Goal: Check status: Check status

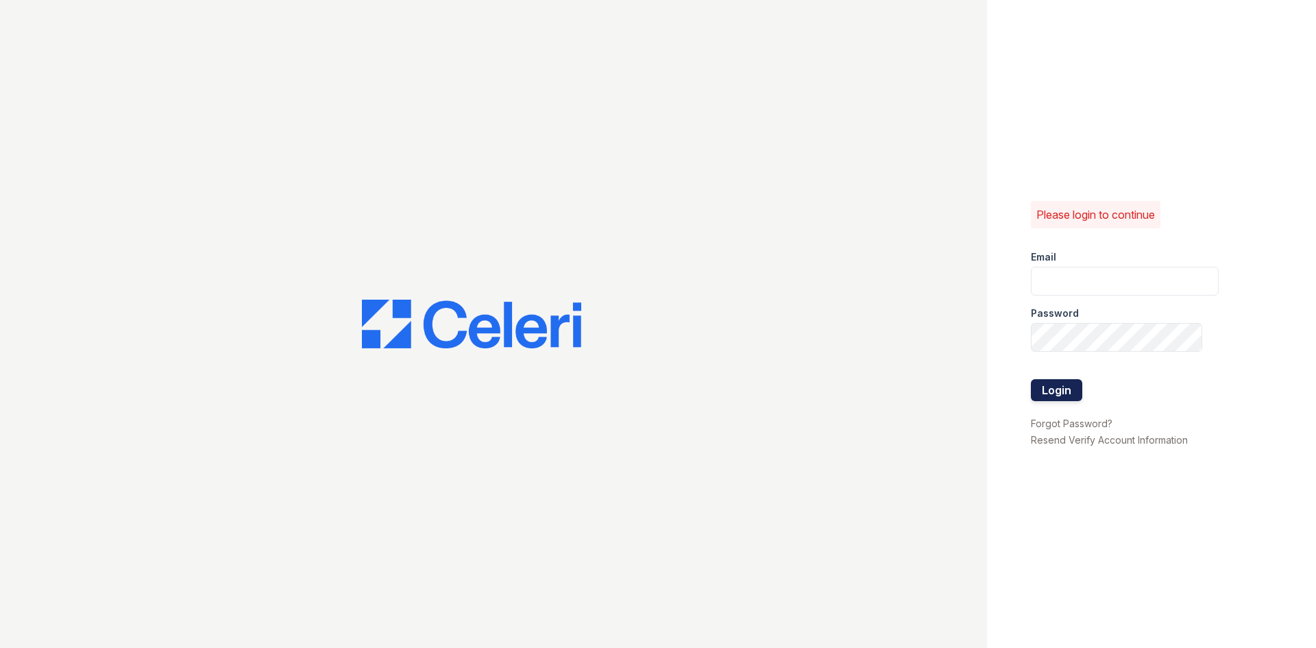
type input "arrive2801@trinity-pm.com"
click at [1050, 385] on button "Login" at bounding box center [1056, 390] width 51 height 22
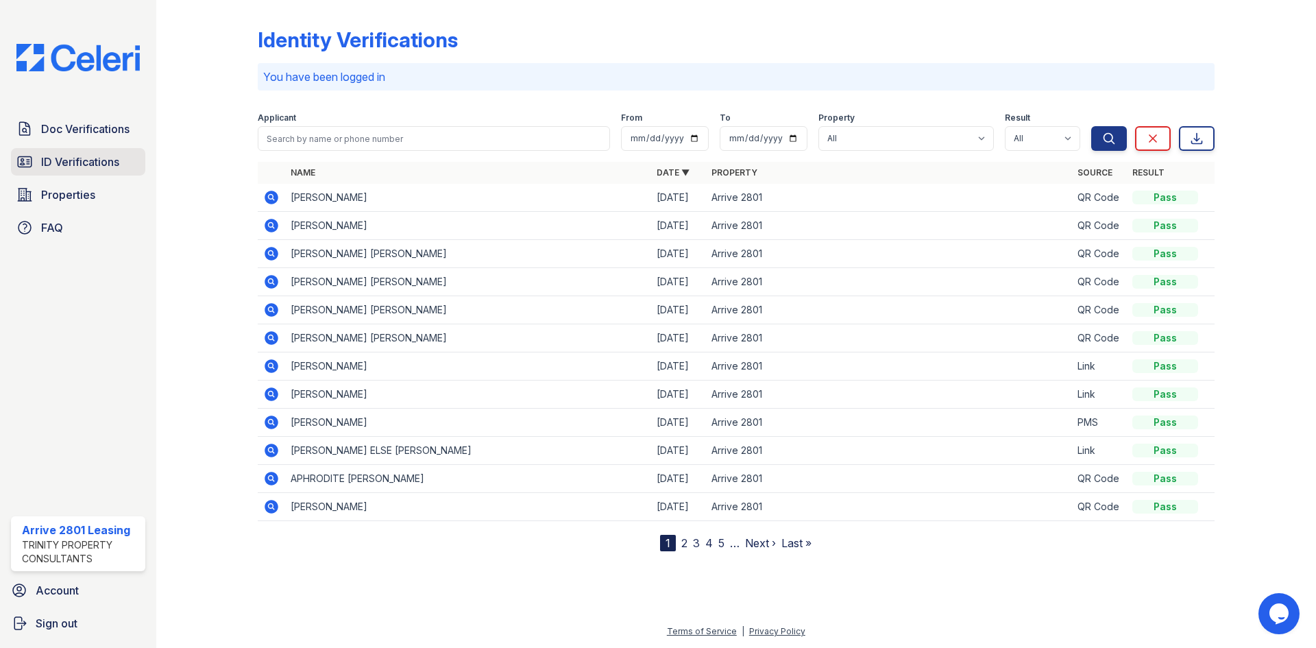
click at [128, 164] on link "ID Verifications" at bounding box center [78, 161] width 134 height 27
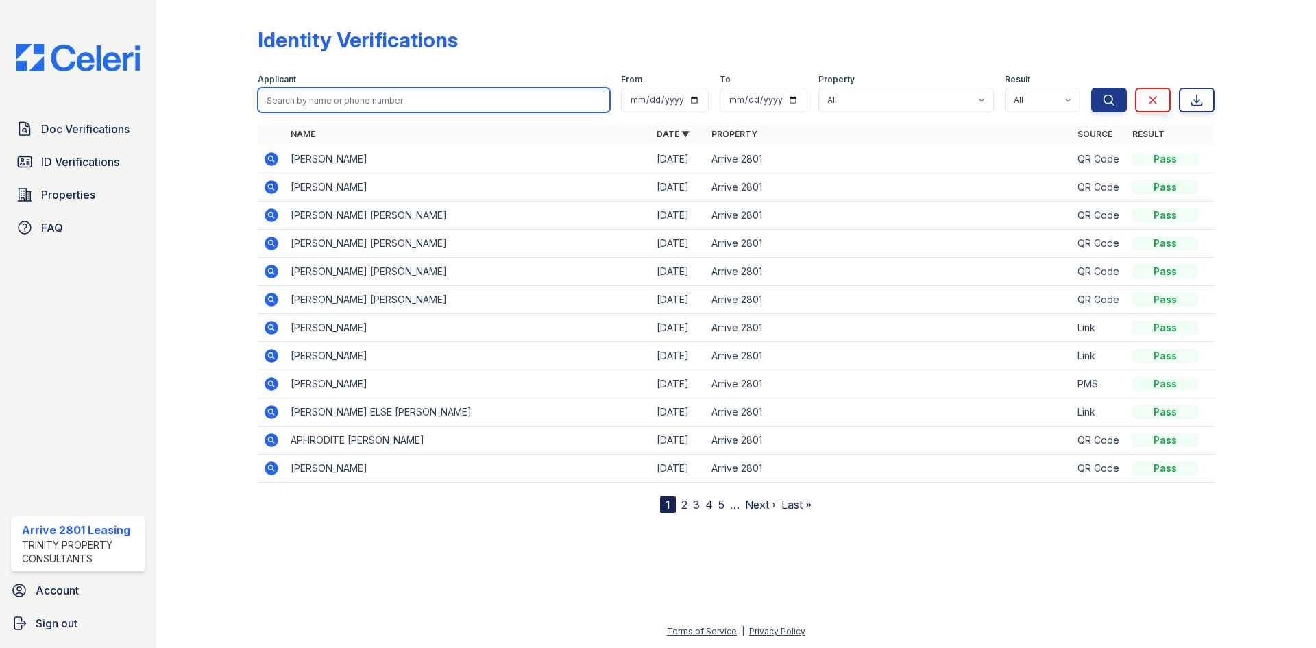
click at [363, 111] on input "search" at bounding box center [434, 100] width 352 height 25
type input "[PERSON_NAME]"
click at [1091, 88] on button "Search" at bounding box center [1109, 100] width 36 height 25
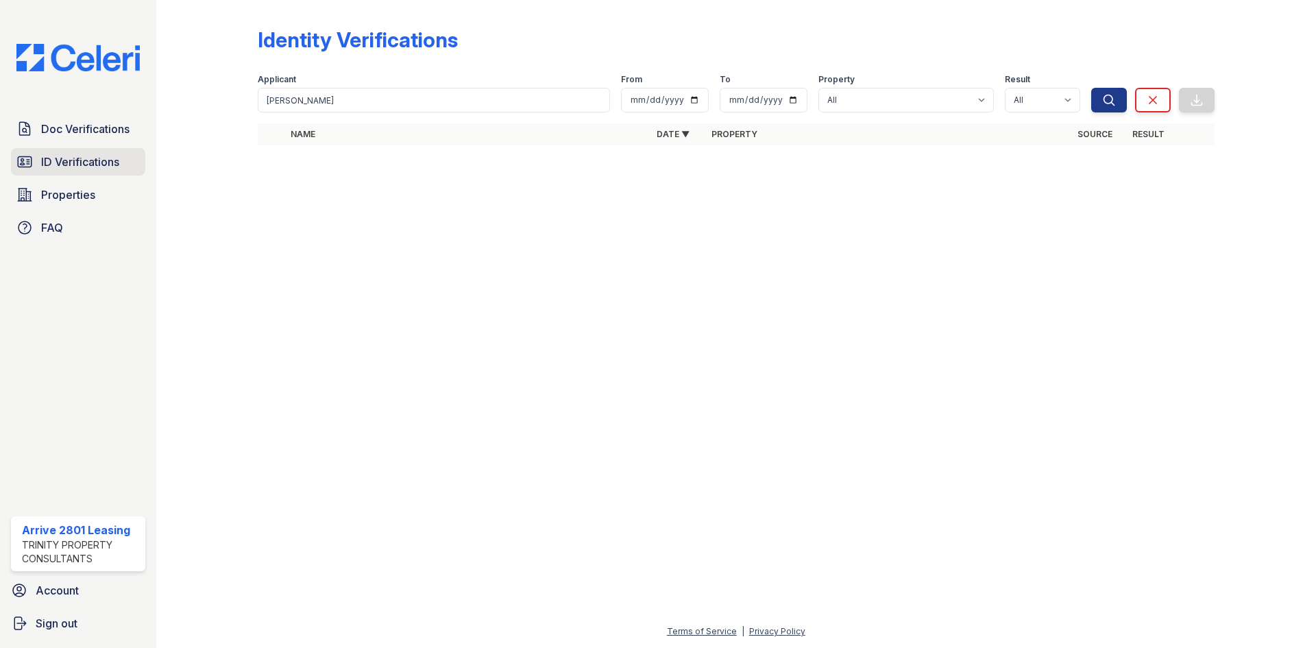
click at [51, 166] on span "ID Verifications" at bounding box center [80, 162] width 78 height 16
